Goal: Find specific page/section: Find specific page/section

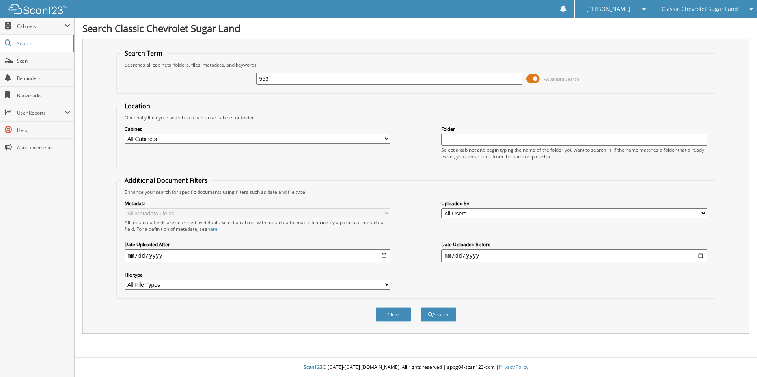
drag, startPoint x: 291, startPoint y: 76, endPoint x: 201, endPoint y: 77, distance: 90.3
click at [202, 76] on div "553 Advanced Search" at bounding box center [416, 78] width 591 height 21
type input "42553"
click at [421, 308] on button "Search" at bounding box center [438, 315] width 35 height 15
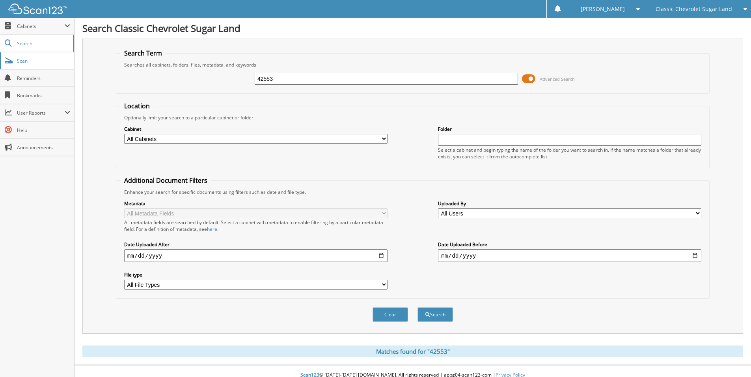
click at [36, 64] on span "Scan" at bounding box center [43, 61] width 53 height 7
